Goal: Task Accomplishment & Management: Use online tool/utility

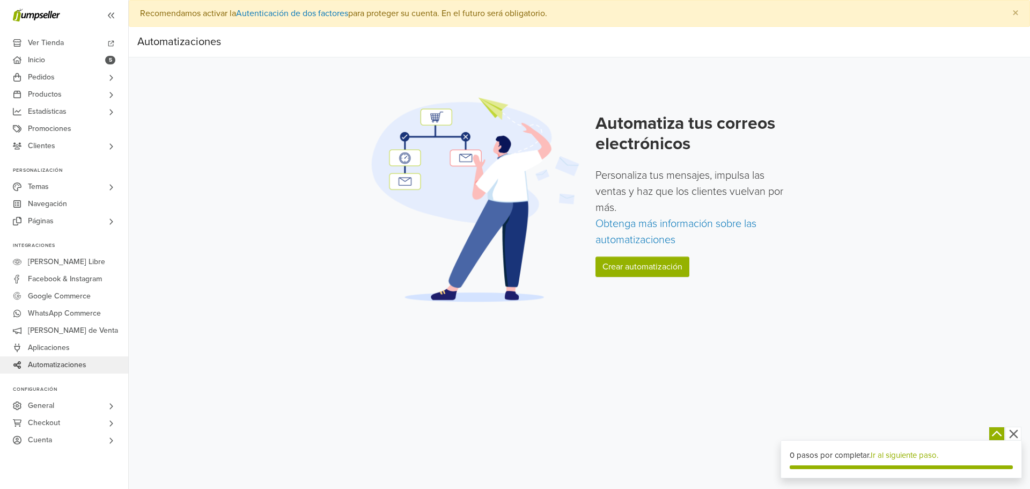
click at [615, 279] on div "Automatiza tus correos electrónicos Personaliza tus mensajes, impulsa las venta…" at bounding box center [694, 199] width 196 height 172
click at [617, 275] on link "Crear automatización" at bounding box center [643, 267] width 94 height 20
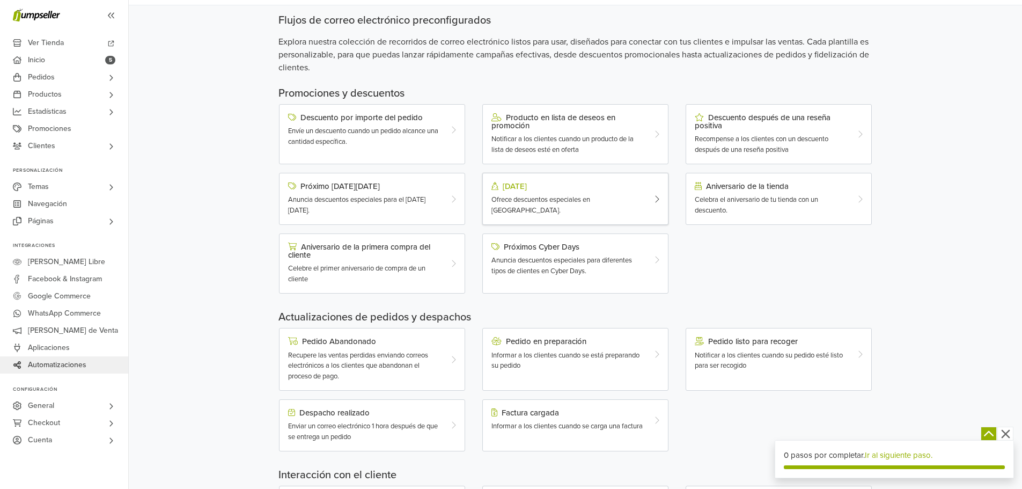
scroll to position [54, 0]
click at [712, 214] on div "Celebra el aniversario de tu tienda con un descuento." at bounding box center [771, 203] width 153 height 21
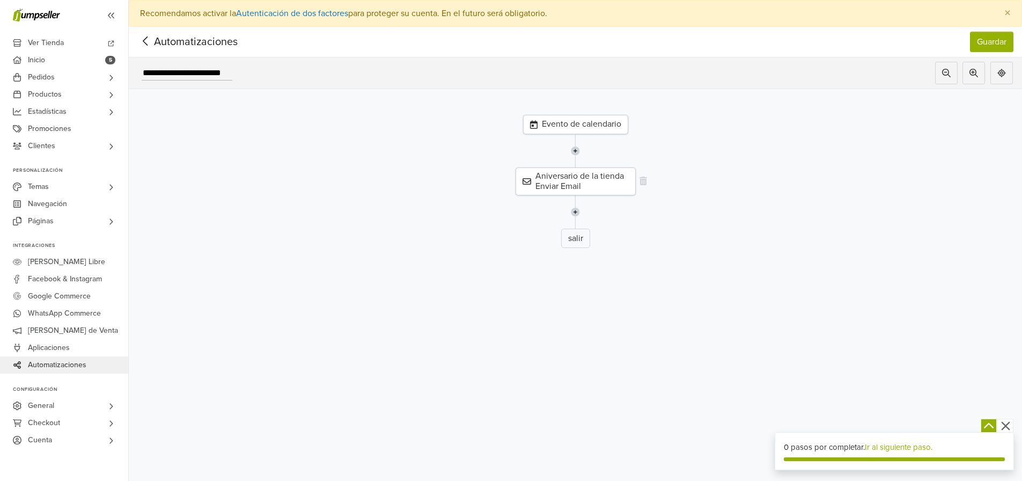
click at [576, 182] on div "Aniversario de la tienda Enviar Email" at bounding box center [576, 181] width 120 height 28
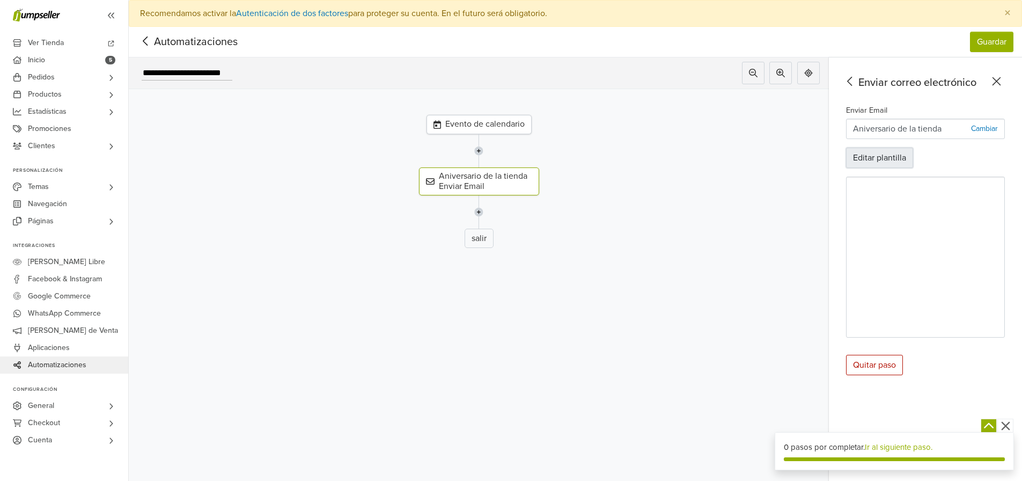
click at [886, 161] on button "Editar plantilla" at bounding box center [879, 158] width 67 height 20
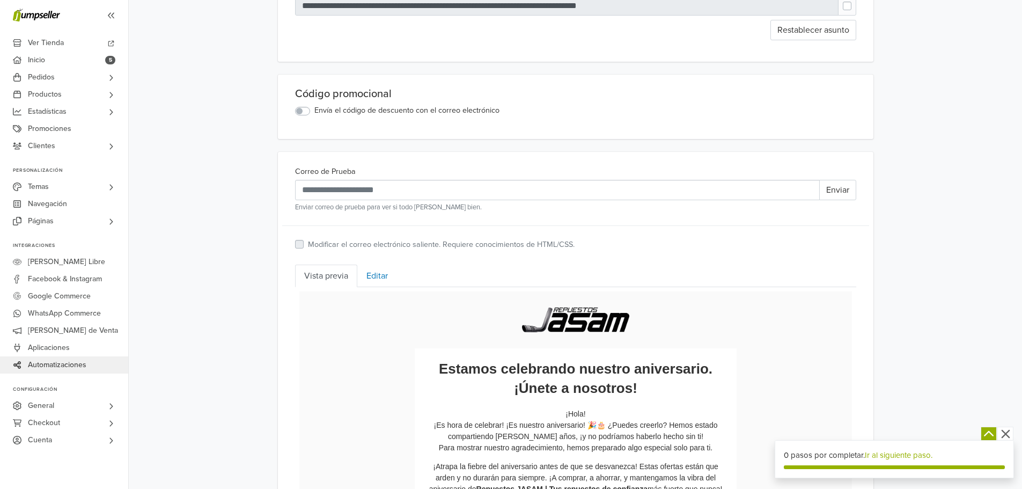
scroll to position [202, 0]
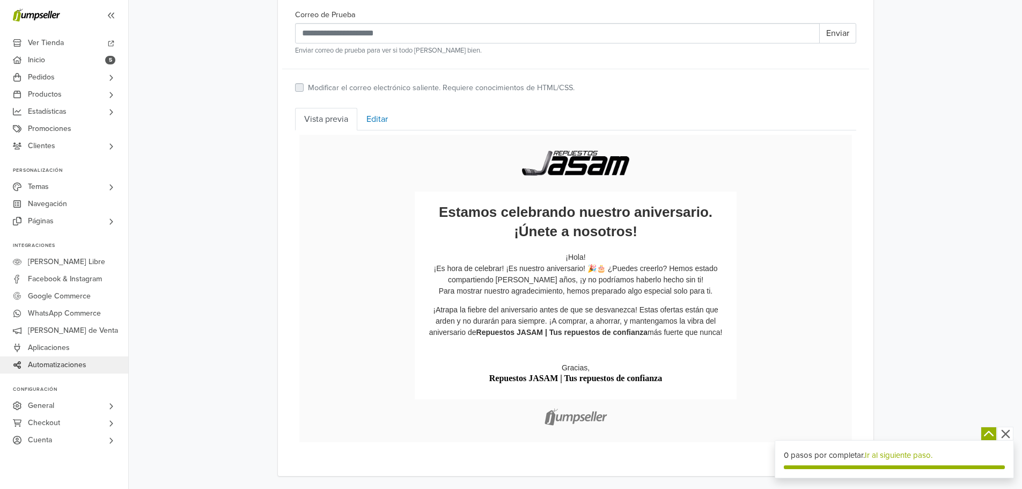
click at [393, 122] on link "Editar" at bounding box center [377, 119] width 40 height 23
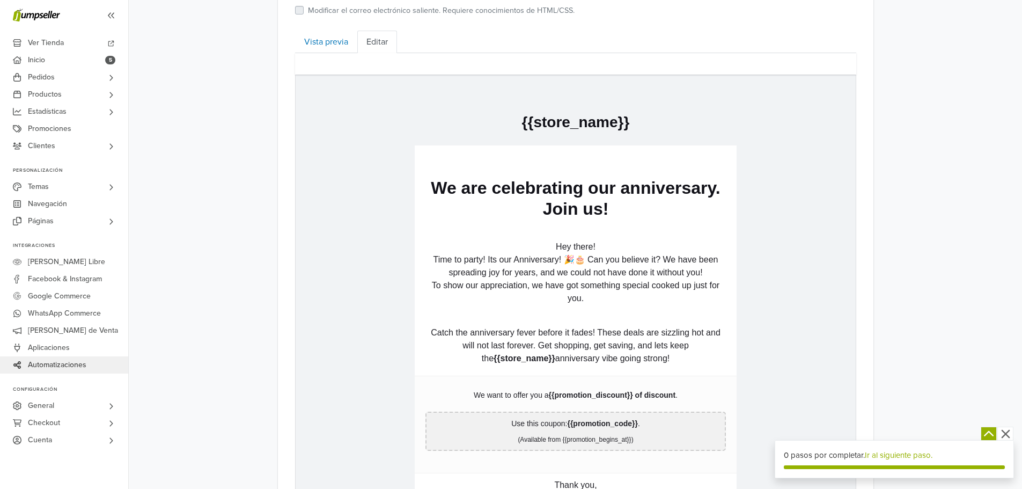
scroll to position [587, 0]
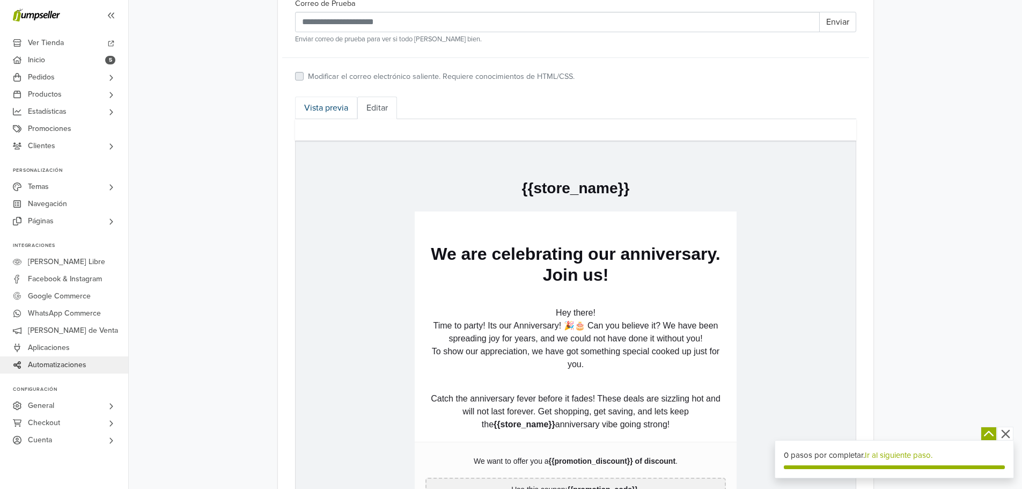
click at [356, 116] on link "Vista previa" at bounding box center [326, 108] width 62 height 23
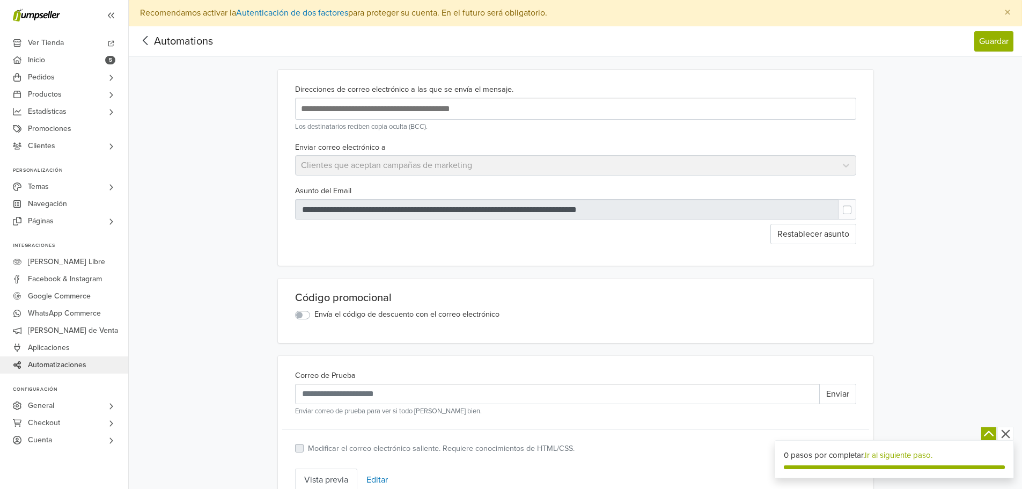
scroll to position [0, 0]
click at [153, 39] on icon at bounding box center [145, 40] width 17 height 13
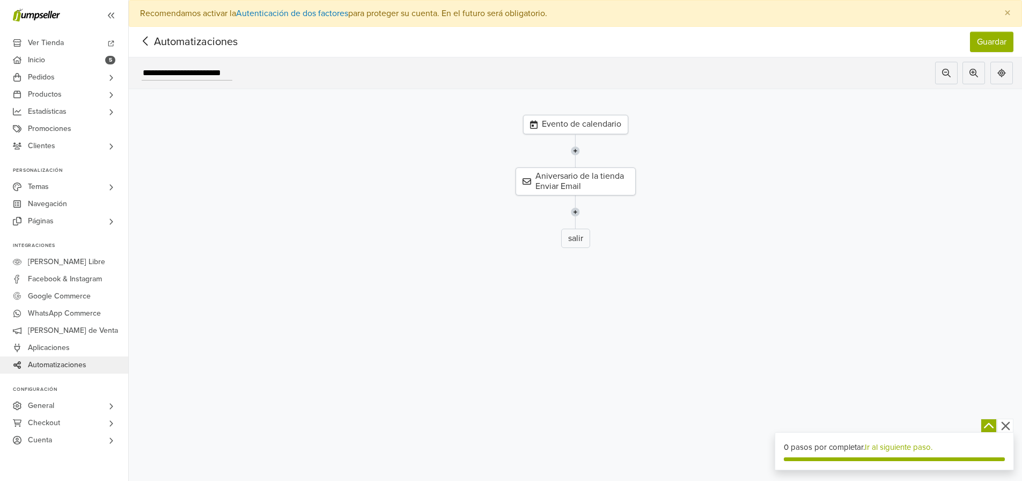
click at [199, 45] on span "Automatizaciones" at bounding box center [179, 42] width 84 height 16
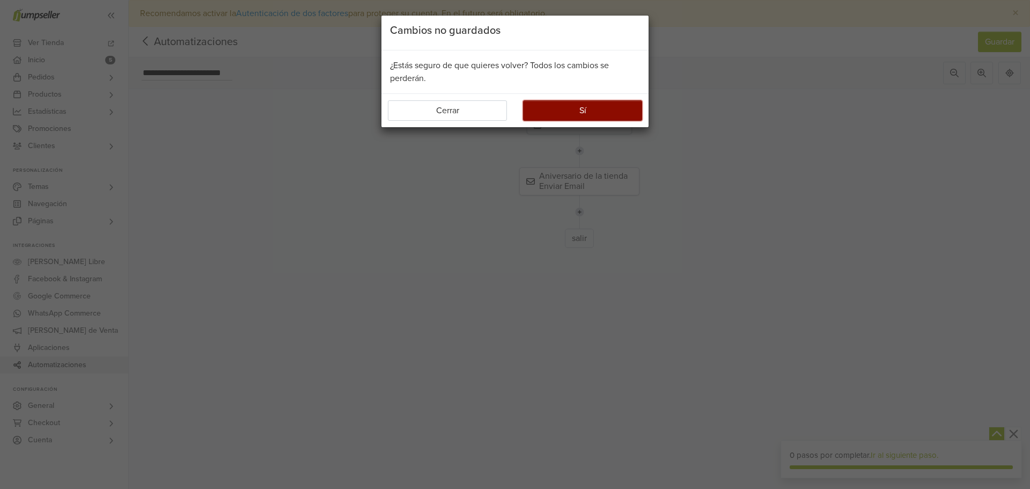
click at [569, 112] on button "Sí" at bounding box center [582, 110] width 119 height 20
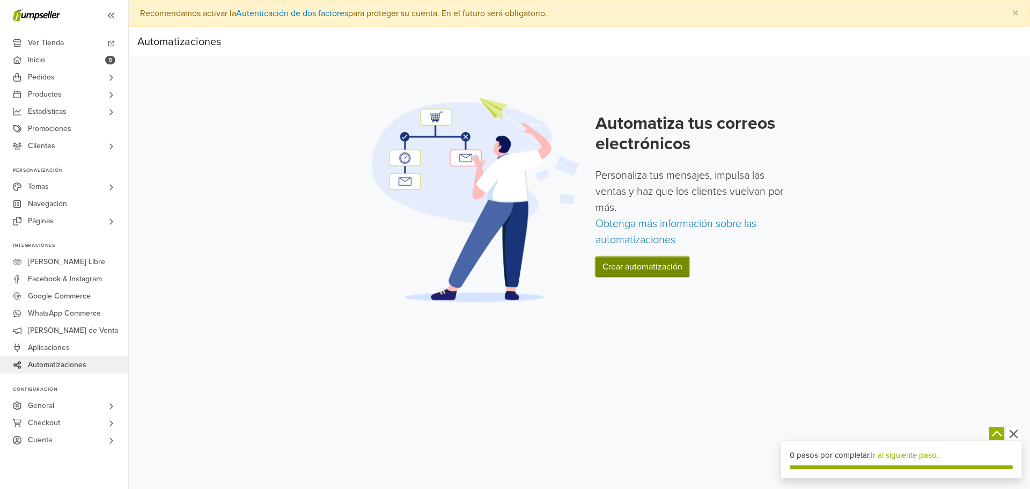
click at [639, 275] on link "Crear automatización" at bounding box center [643, 267] width 94 height 20
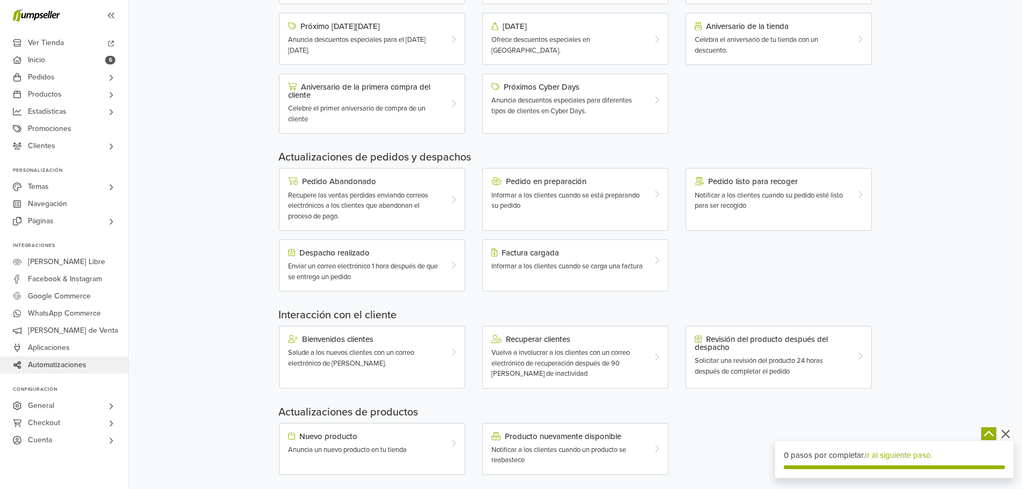
scroll to position [215, 0]
click at [503, 255] on div "Factura cargada Informar a los clientes cuando se carga una factura" at bounding box center [568, 258] width 169 height 24
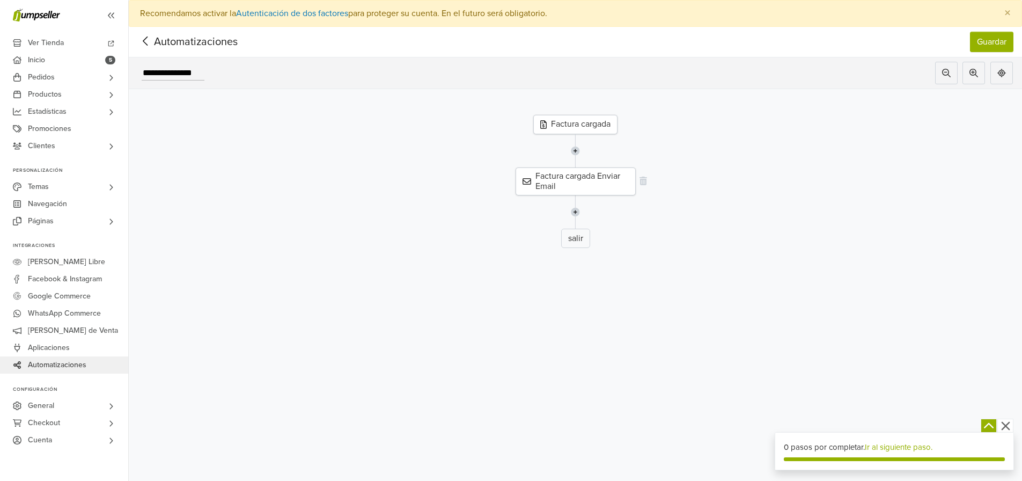
click at [598, 174] on div "Factura cargada Enviar Email" at bounding box center [576, 181] width 120 height 28
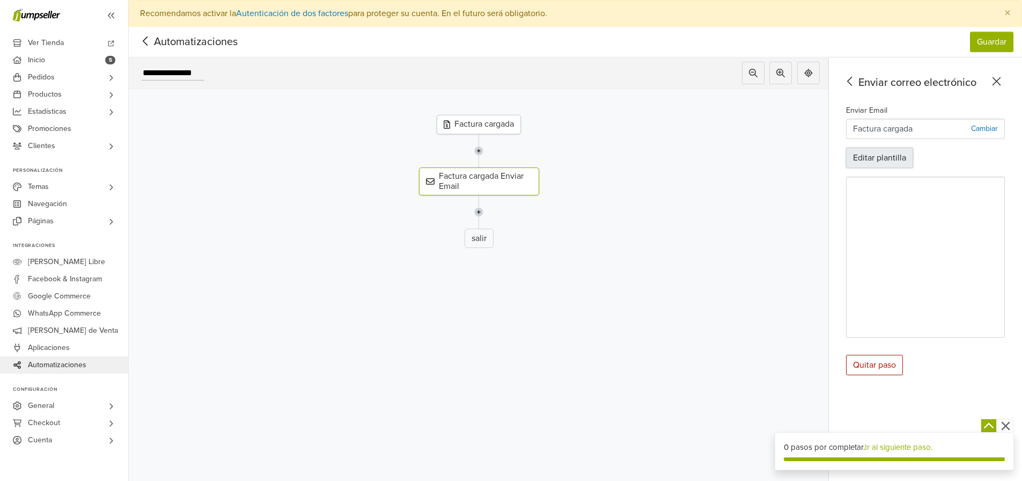
click at [888, 162] on button "Editar plantilla" at bounding box center [879, 158] width 67 height 20
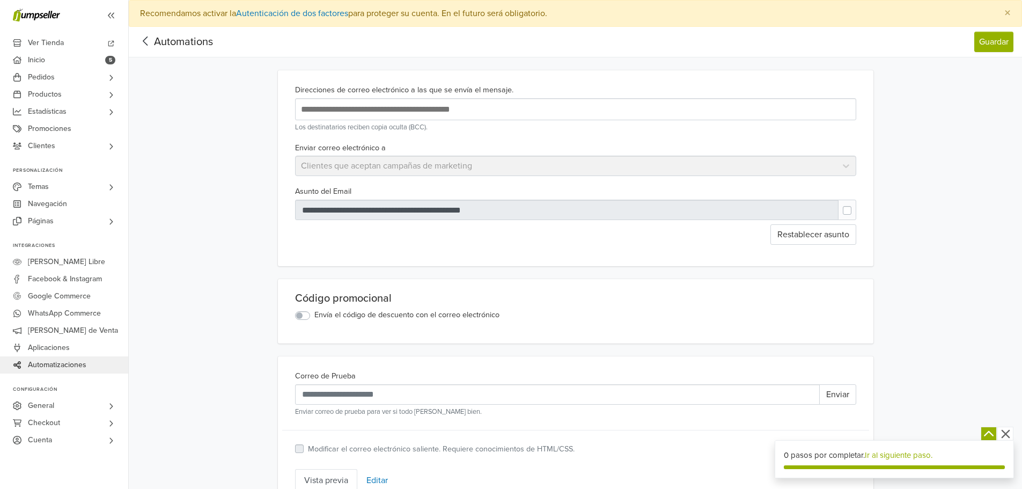
click at [141, 45] on icon at bounding box center [145, 40] width 17 height 13
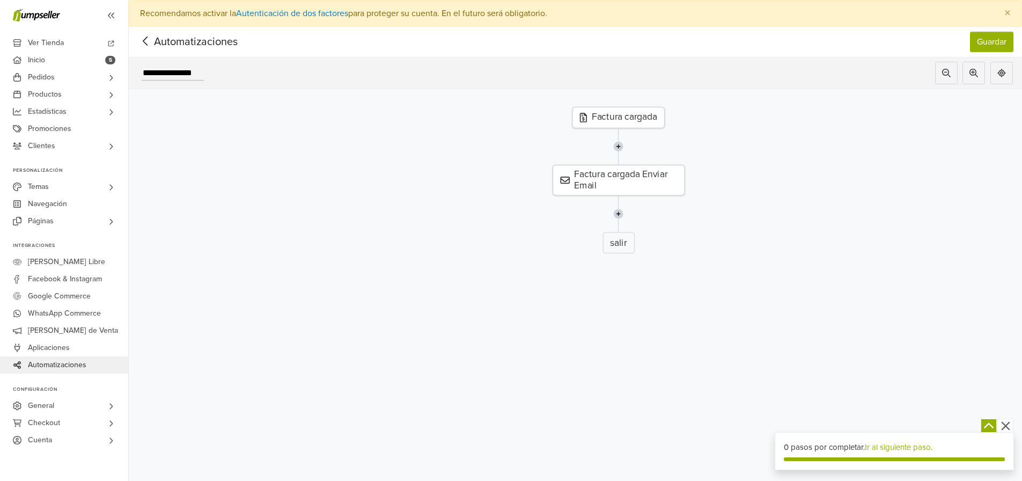
click at [633, 119] on div "Factura cargada" at bounding box center [618, 117] width 93 height 21
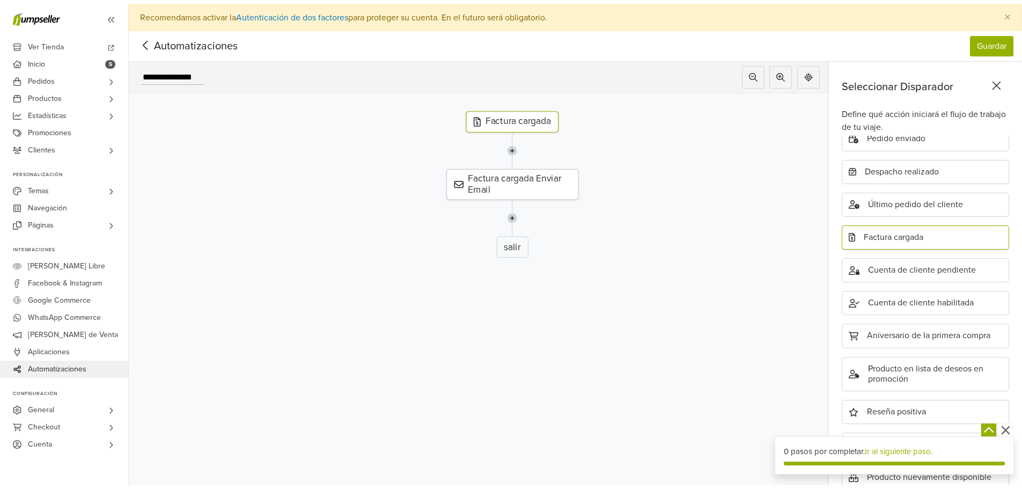
scroll to position [248, 0]
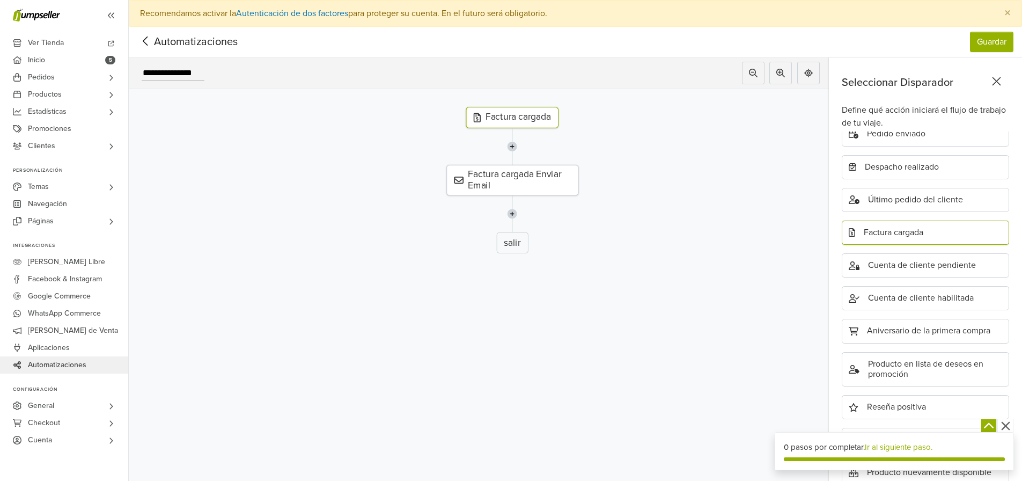
click at [179, 43] on span "Automatizaciones" at bounding box center [179, 42] width 84 height 16
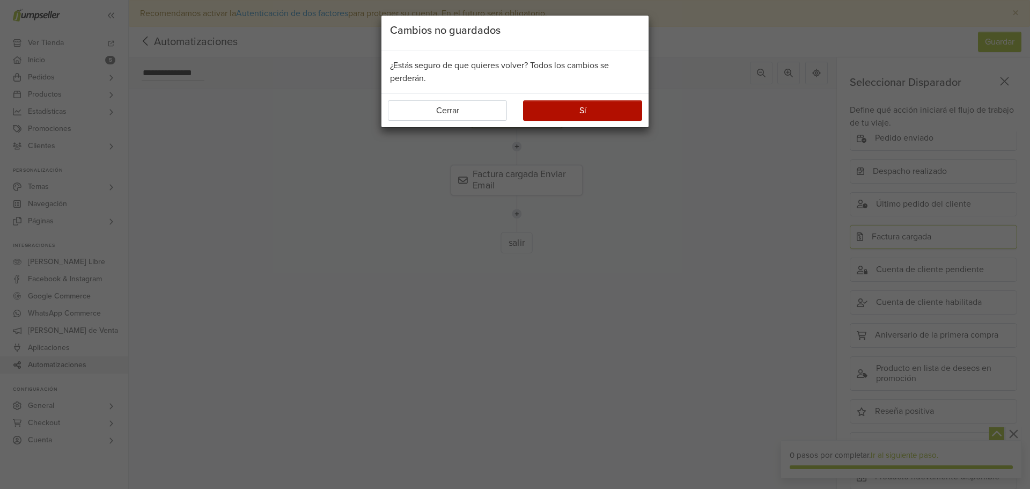
click at [515, 107] on div "Sí" at bounding box center [578, 110] width 127 height 20
click at [547, 108] on button "Sí" at bounding box center [582, 110] width 119 height 20
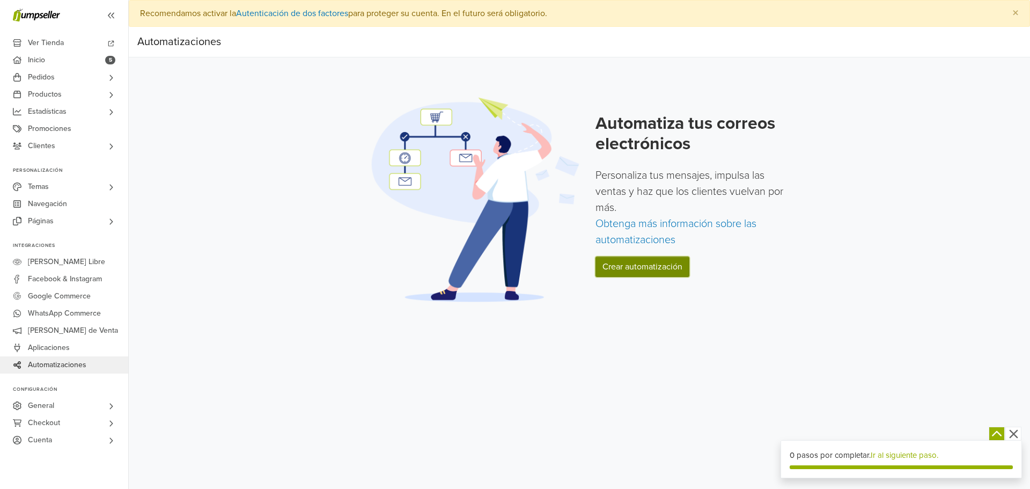
click at [649, 272] on link "Crear automatización" at bounding box center [643, 267] width 94 height 20
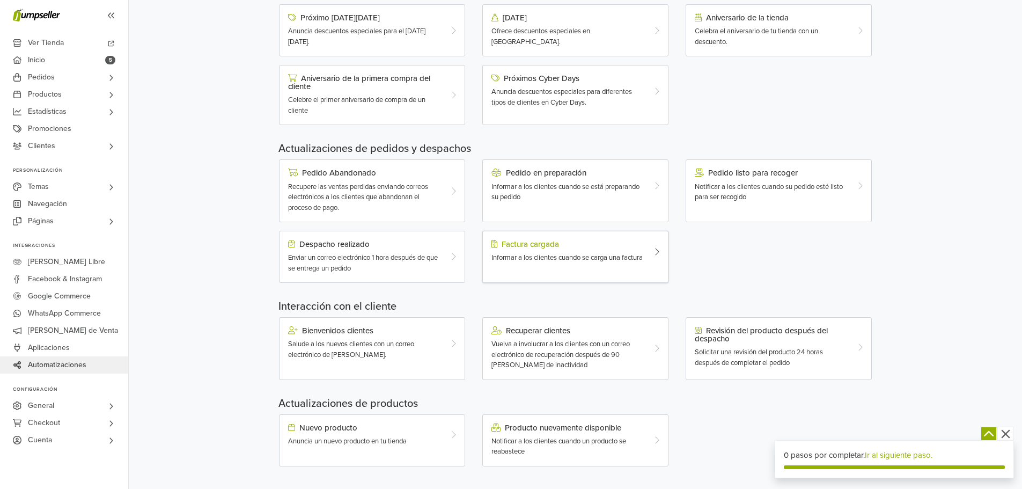
scroll to position [224, 0]
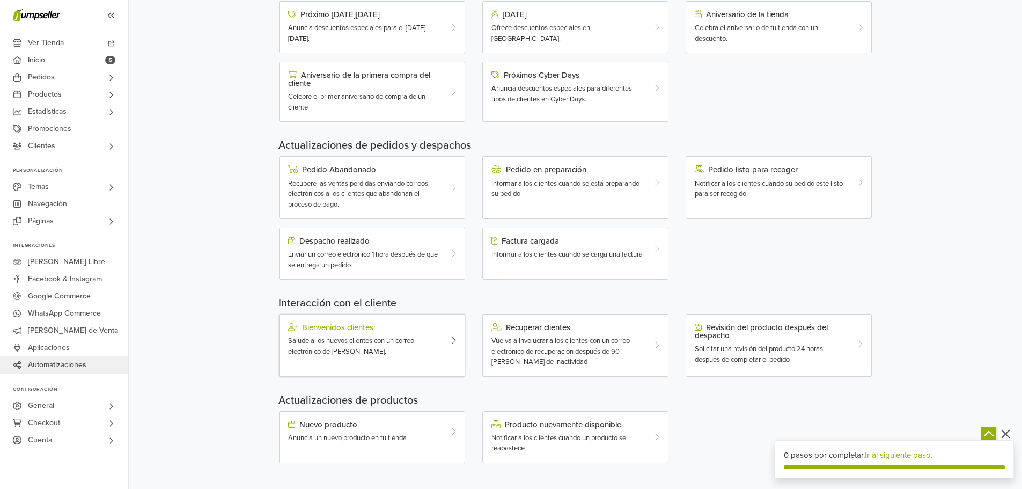
click at [395, 333] on div "Bienvenidos clientes Salude a los nuevos clientes con un correo electrónico de …" at bounding box center [364, 340] width 169 height 34
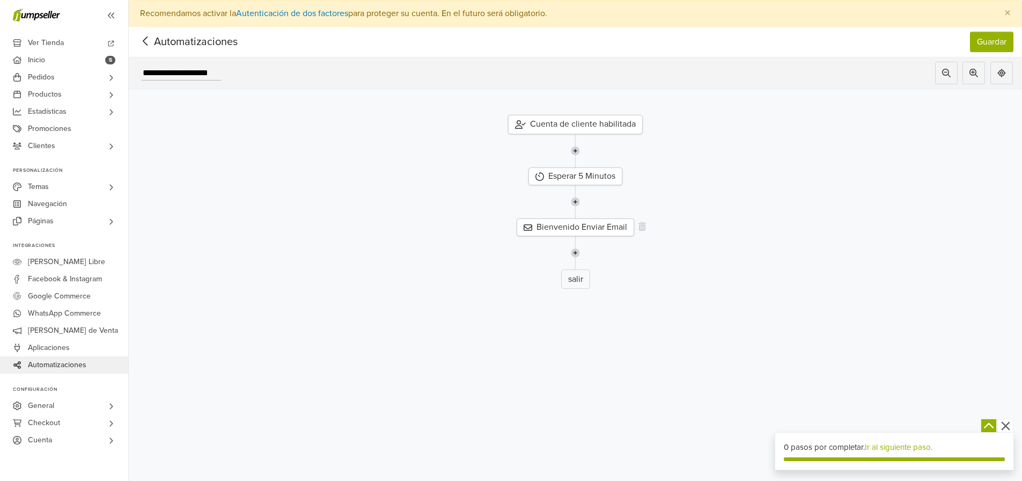
click at [587, 229] on div "Bienvenido Enviar Email" at bounding box center [576, 227] width 118 height 18
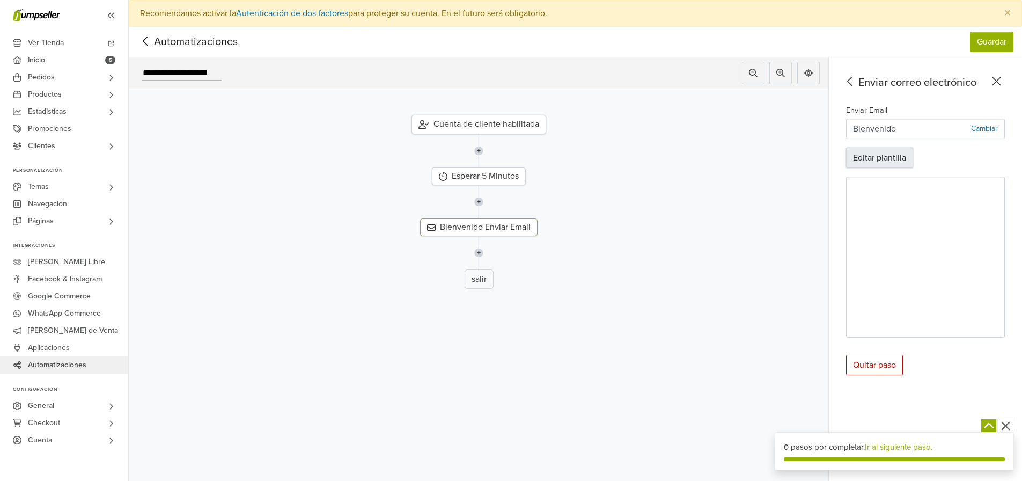
click at [913, 151] on button "Editar plantilla" at bounding box center [879, 158] width 67 height 20
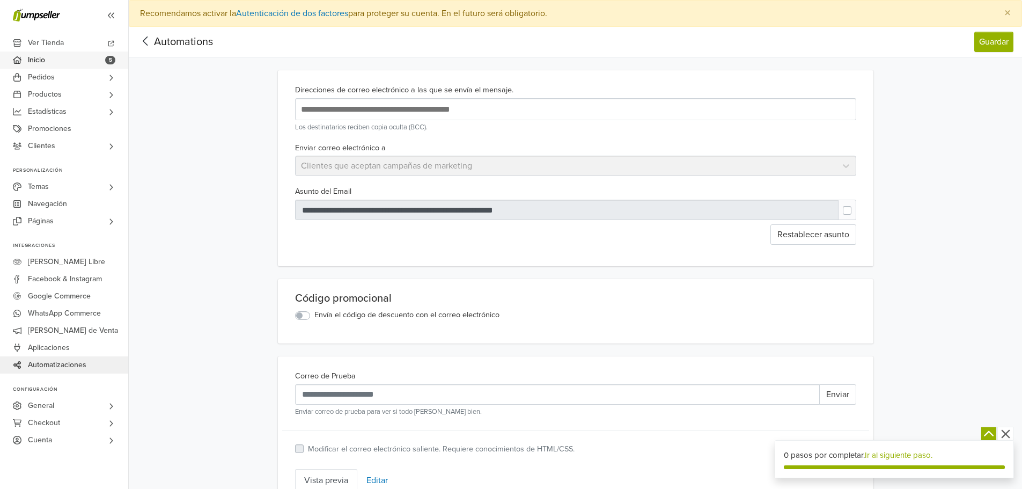
click at [77, 59] on link "Inicio 5" at bounding box center [64, 60] width 128 height 17
